Goal: Task Accomplishment & Management: Use online tool/utility

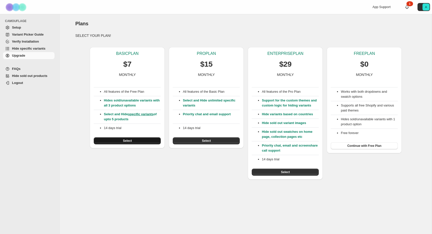
click at [122, 140] on button "Select" at bounding box center [127, 140] width 67 height 7
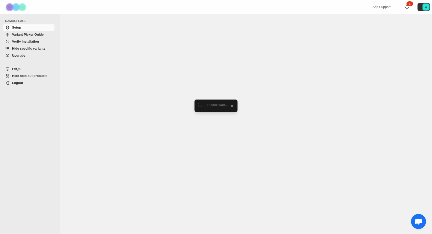
select select "******"
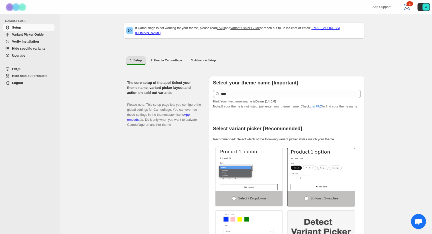
click at [409, 8] on icon at bounding box center [407, 7] width 5 height 5
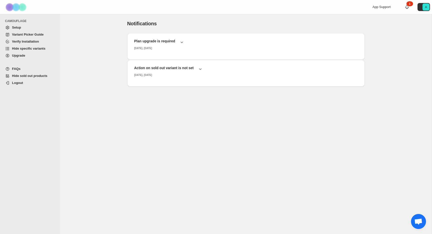
click at [12, 27] on link "Setup" at bounding box center [29, 27] width 52 height 7
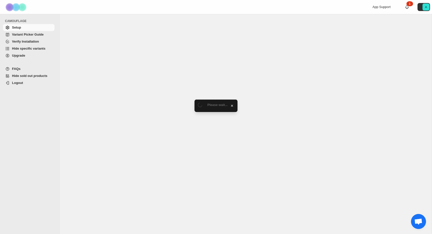
select select "******"
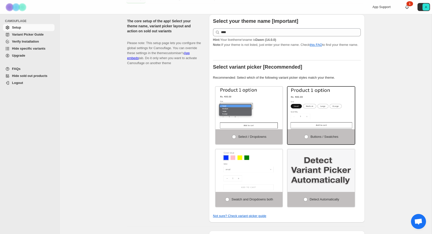
scroll to position [56, 0]
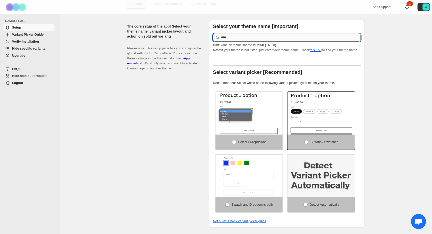
click at [258, 34] on input "****" at bounding box center [291, 38] width 140 height 8
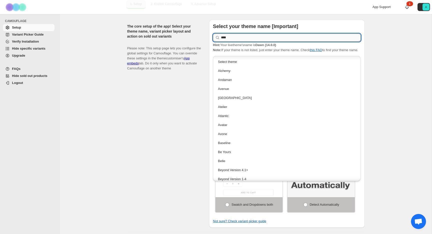
scroll to position [145, 0]
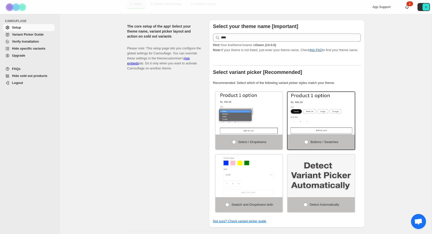
click at [192, 90] on div "The core setup of the app! Select your theme name, variant picker layout and ac…" at bounding box center [166, 124] width 78 height 208
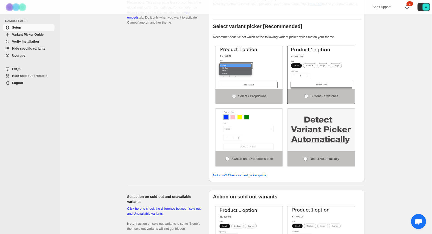
scroll to position [105, 0]
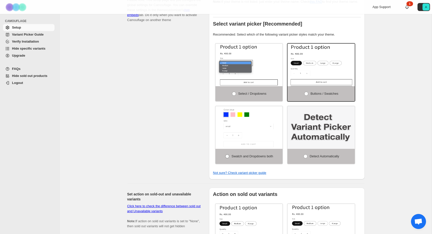
click at [242, 158] on span "Swatch and Dropdowns both" at bounding box center [253, 156] width 42 height 4
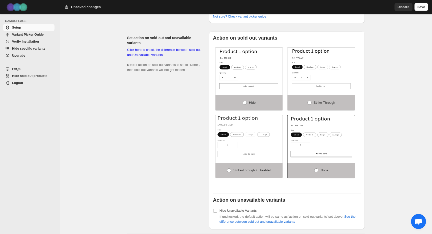
scroll to position [261, 0]
click at [326, 103] on span "Strike-through" at bounding box center [325, 102] width 22 height 4
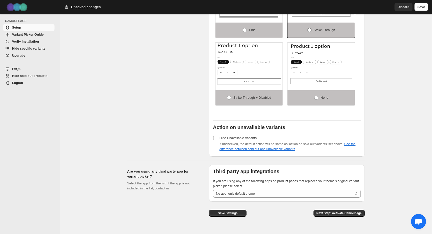
scroll to position [343, 0]
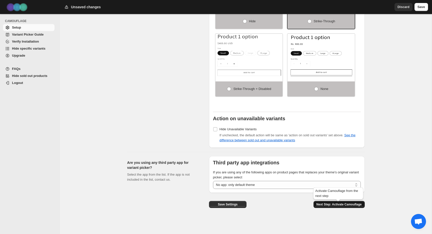
click at [340, 204] on span "Next Step: Activate Camouflage" at bounding box center [339, 204] width 45 height 4
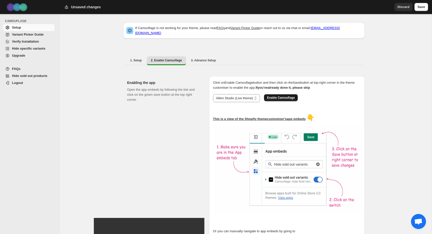
click at [292, 96] on span "Enable Camouflage" at bounding box center [281, 98] width 28 height 4
click at [425, 5] on span "Save" at bounding box center [422, 7] width 8 height 5
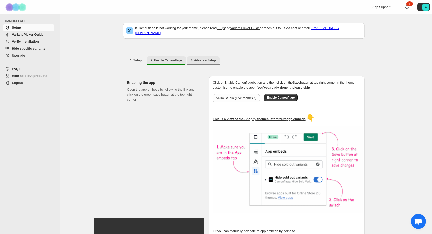
click at [204, 59] on span "3. Advance Setup" at bounding box center [203, 60] width 25 height 4
select select "******"
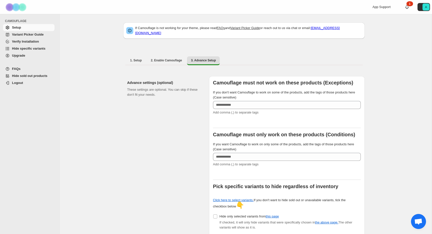
click at [31, 49] on span "Hide specific variants" at bounding box center [29, 49] width 34 height 4
click at [33, 46] on link "Hide specific variants" at bounding box center [29, 48] width 52 height 7
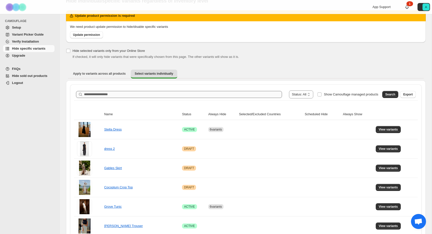
scroll to position [67, 0]
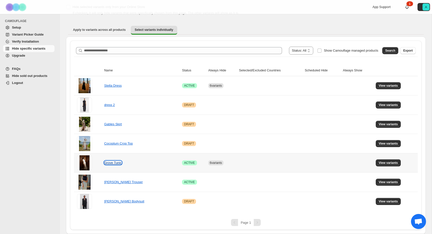
click at [116, 164] on link "Grove Tunic" at bounding box center [113, 163] width 18 height 4
click at [395, 164] on span "View variants" at bounding box center [388, 163] width 19 height 4
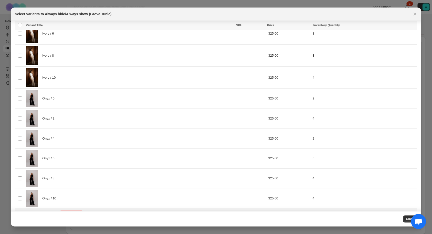
scroll to position [0, 0]
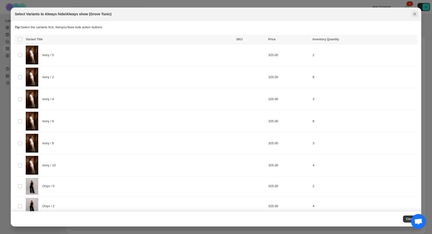
click at [417, 15] on icon "Close" at bounding box center [415, 14] width 5 height 5
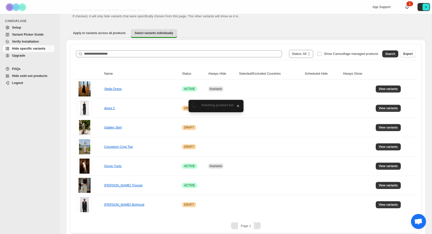
scroll to position [67, 0]
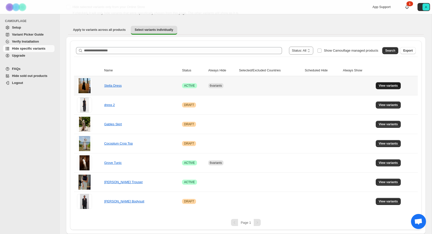
click at [382, 84] on span "View variants" at bounding box center [388, 86] width 19 height 4
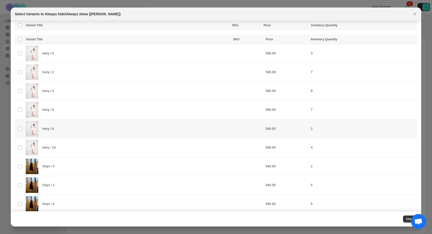
scroll to position [182, 0]
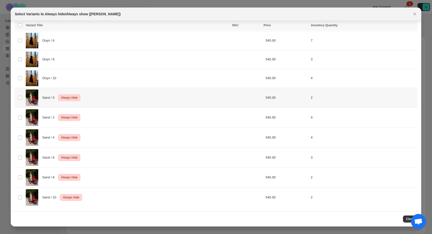
click at [23, 97] on td "Select product variant" at bounding box center [20, 98] width 10 height 20
click at [406, 219] on span "Close" at bounding box center [410, 219] width 8 height 4
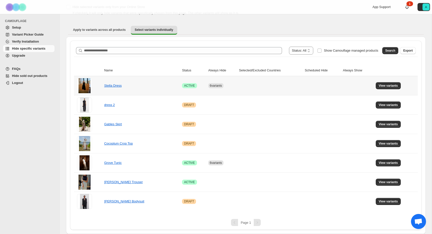
scroll to position [0, 0]
